Goal: Task Accomplishment & Management: Use online tool/utility

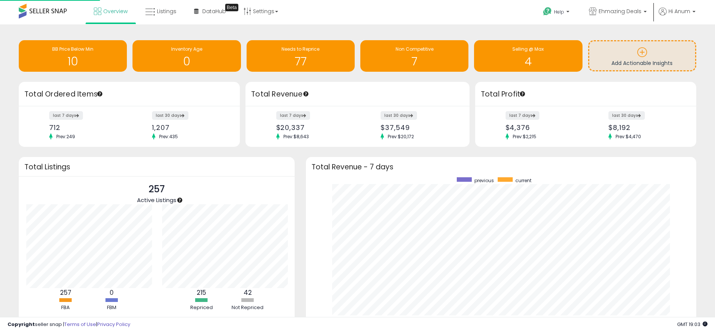
scroll to position [142, 375]
click at [178, 10] on link "Listings" at bounding box center [161, 11] width 42 height 23
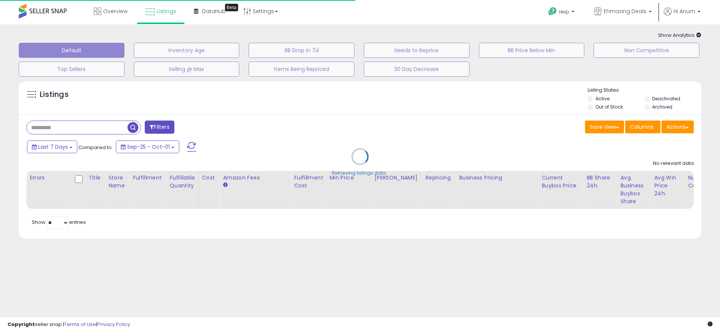
click at [63, 135] on div "Retrieving listings data.." at bounding box center [360, 162] width 694 height 171
click at [66, 129] on div "Retrieving listings data.." at bounding box center [360, 162] width 694 height 171
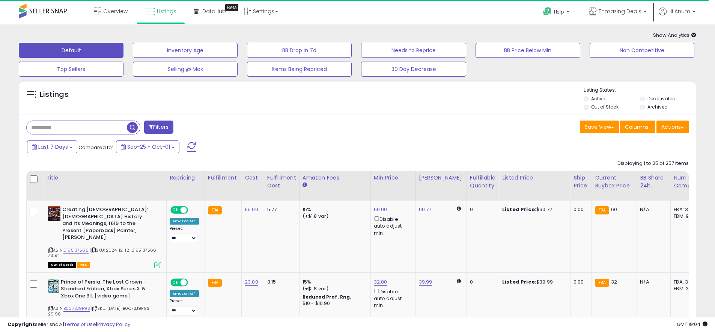
click at [67, 129] on input "text" at bounding box center [77, 127] width 100 height 13
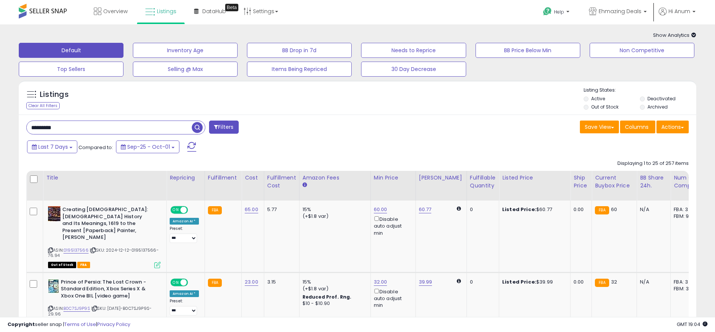
type input "*********"
